Goal: Information Seeking & Learning: Learn about a topic

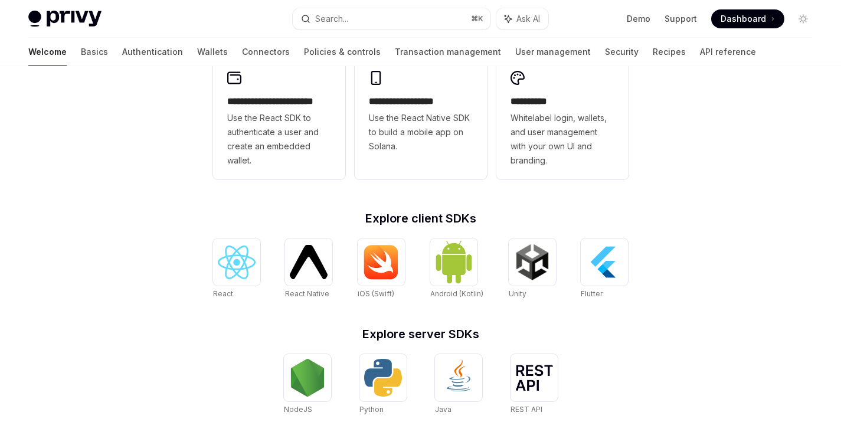
scroll to position [320, 0]
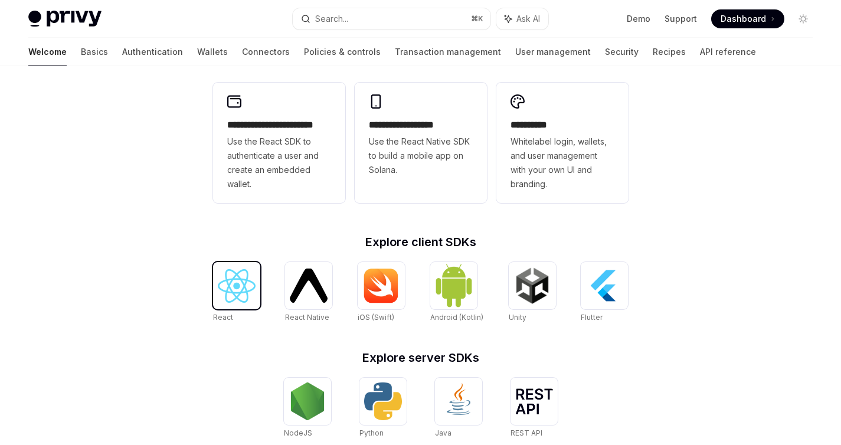
click at [240, 290] on img at bounding box center [237, 286] width 38 height 34
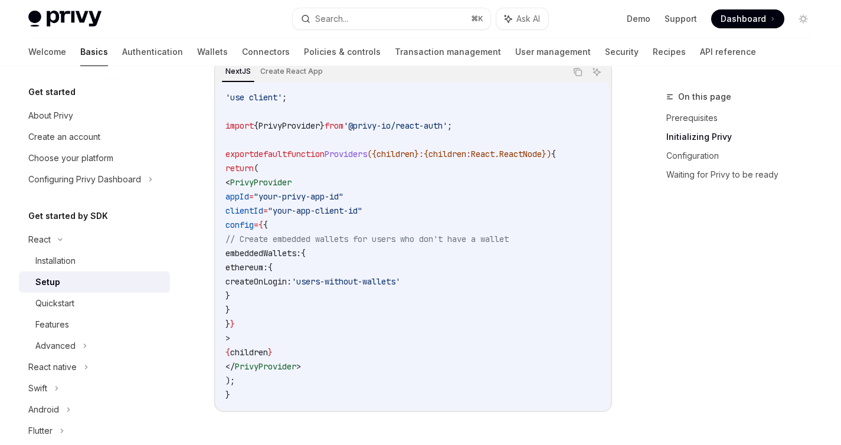
scroll to position [224, 0]
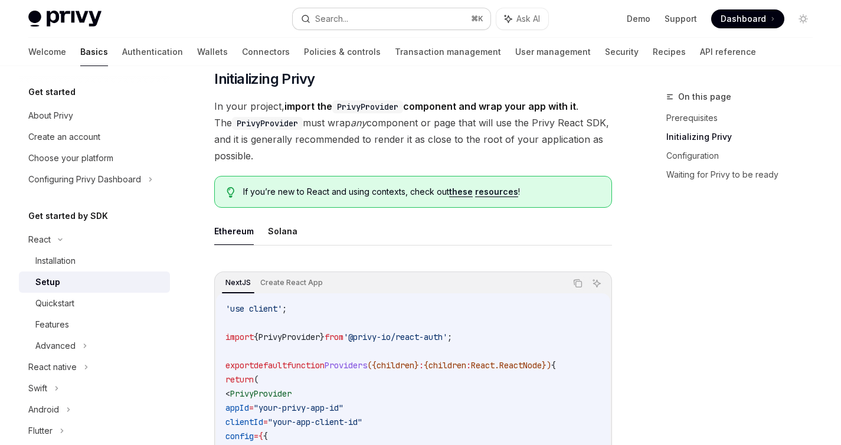
click at [440, 8] on button "Search... ⌘ K" at bounding box center [391, 18] width 197 height 21
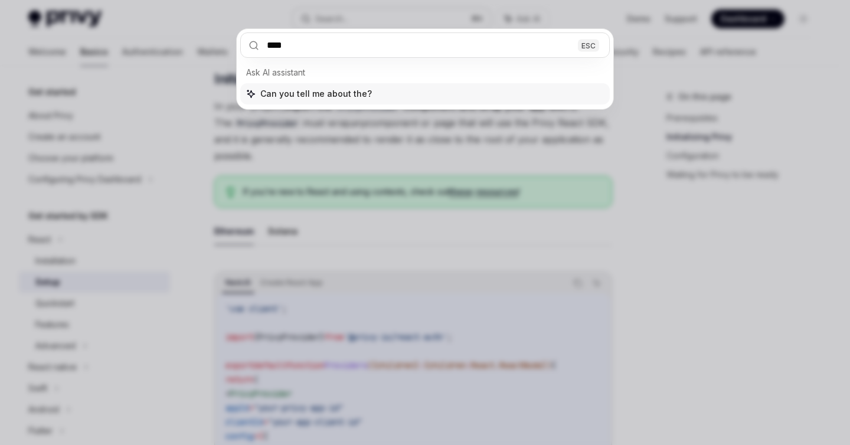
type input "*****"
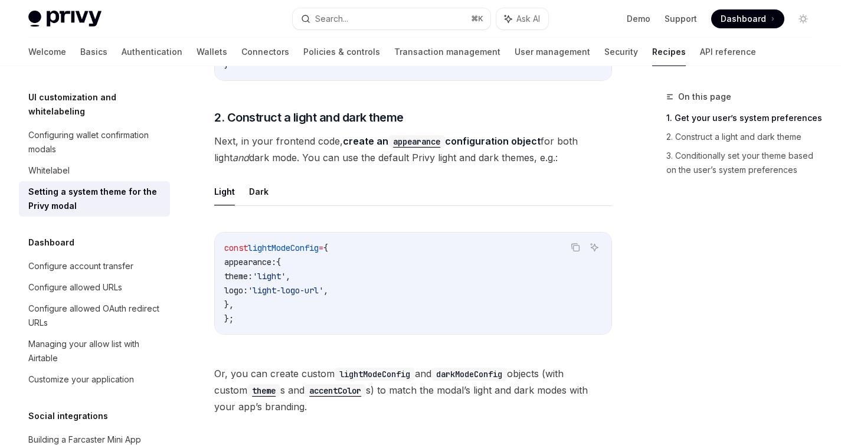
scroll to position [646, 0]
click at [247, 192] on ul "Light Dark" at bounding box center [413, 190] width 398 height 28
click at [255, 194] on button "Dark" at bounding box center [258, 190] width 19 height 28
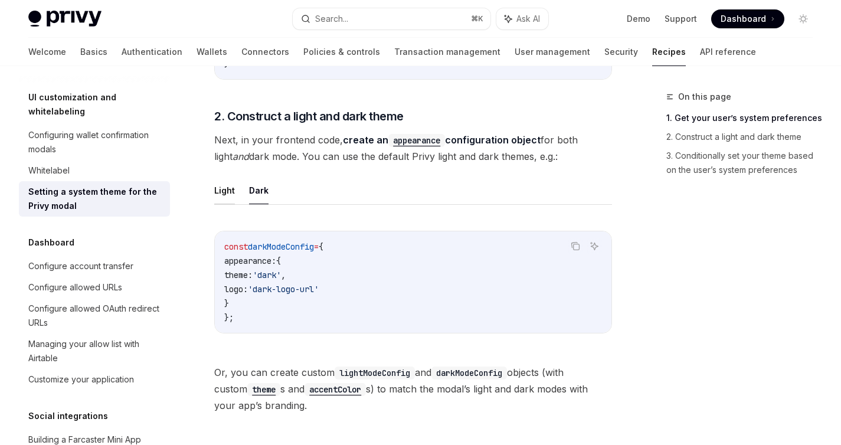
click at [227, 194] on button "Light" at bounding box center [224, 190] width 21 height 28
type textarea "*"
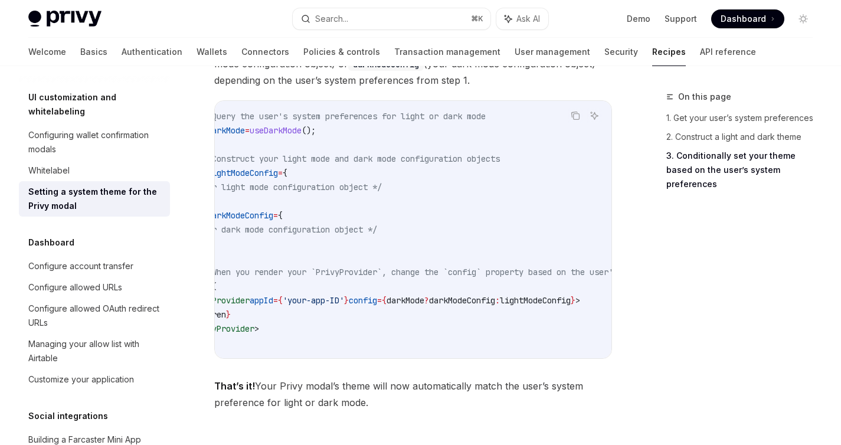
scroll to position [0, 21]
